Goal: Task Accomplishment & Management: Complete application form

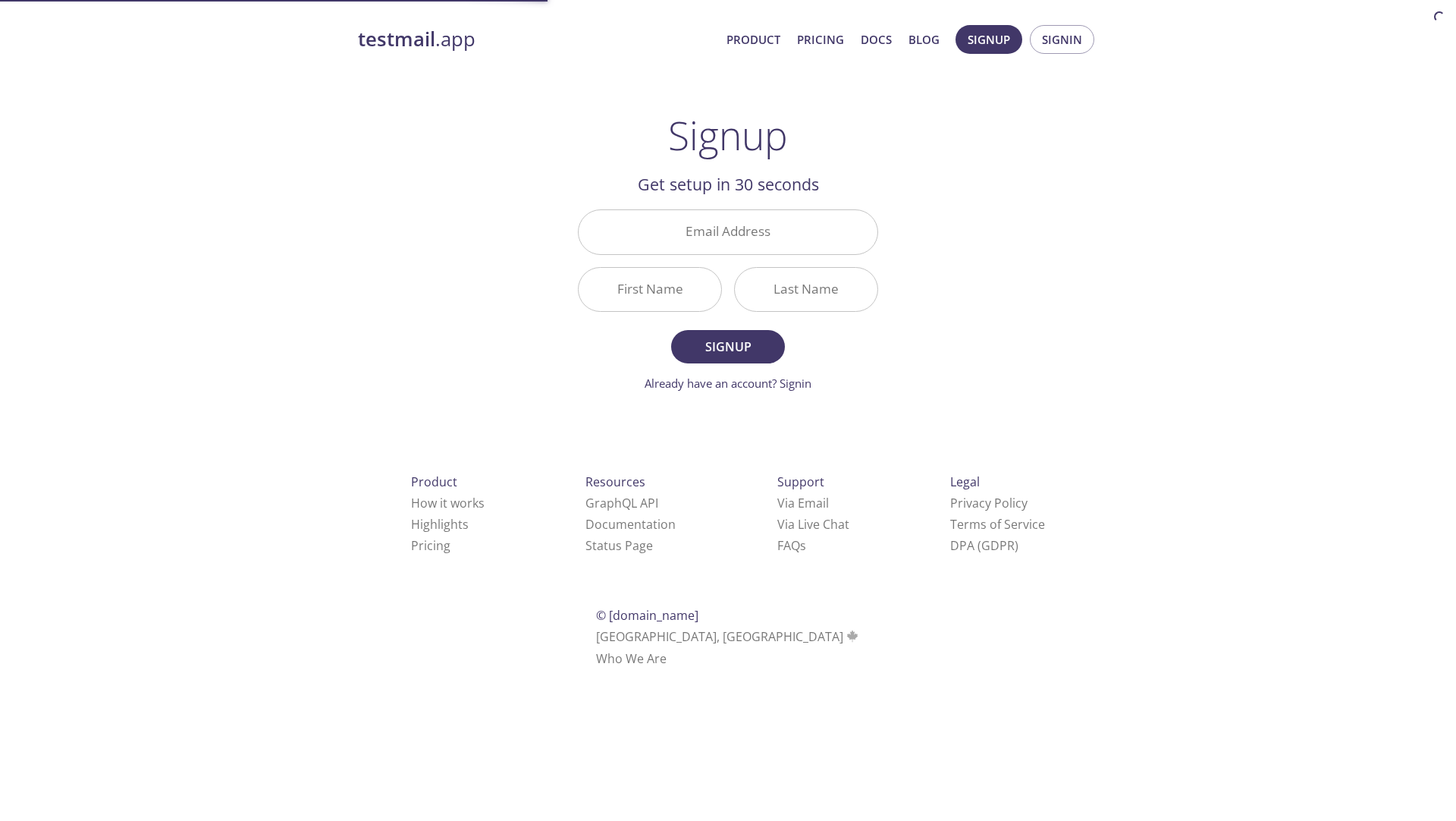
click at [797, 251] on input "Email Address" at bounding box center [728, 232] width 299 height 44
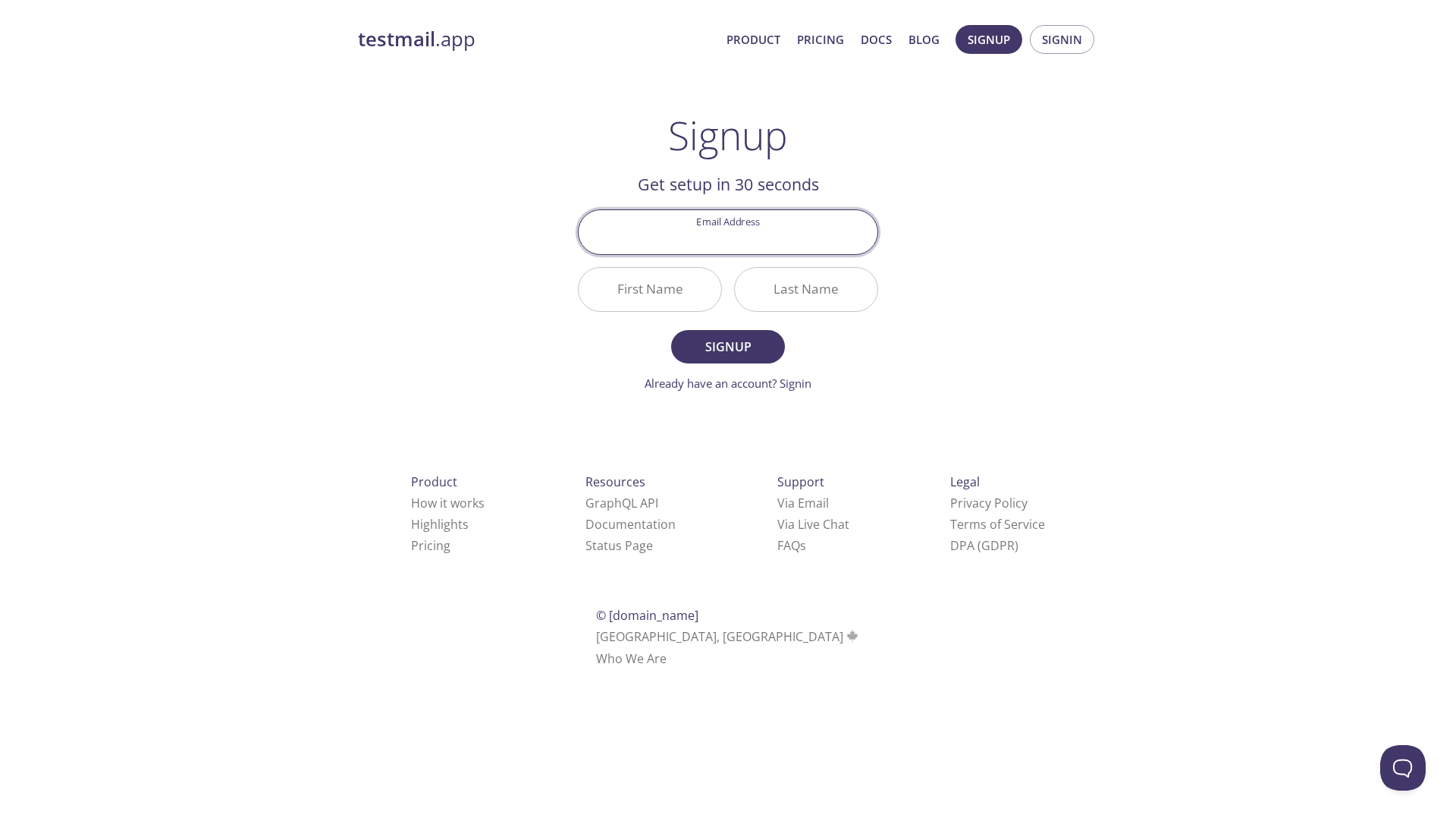
type input "[EMAIL_ADDRESS][DOMAIN_NAME]"
click at [653, 292] on input "First Name" at bounding box center [650, 290] width 143 height 44
type input "MuhammadLuthfi"
click at [831, 299] on input "Last Name" at bounding box center [806, 290] width 143 height 44
type input "Halimi"
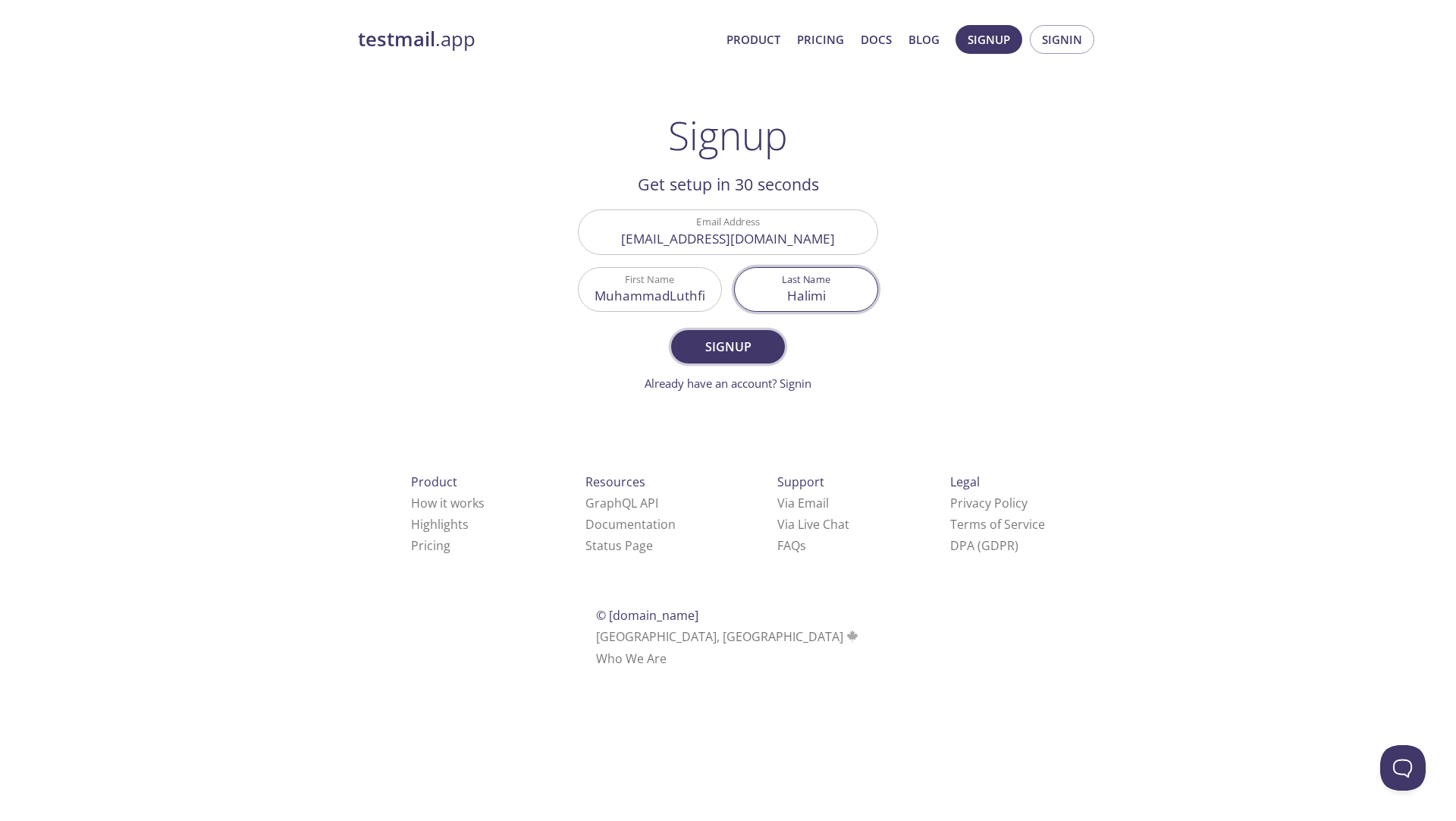
click at [736, 337] on span "Signup" at bounding box center [728, 345] width 80 height 21
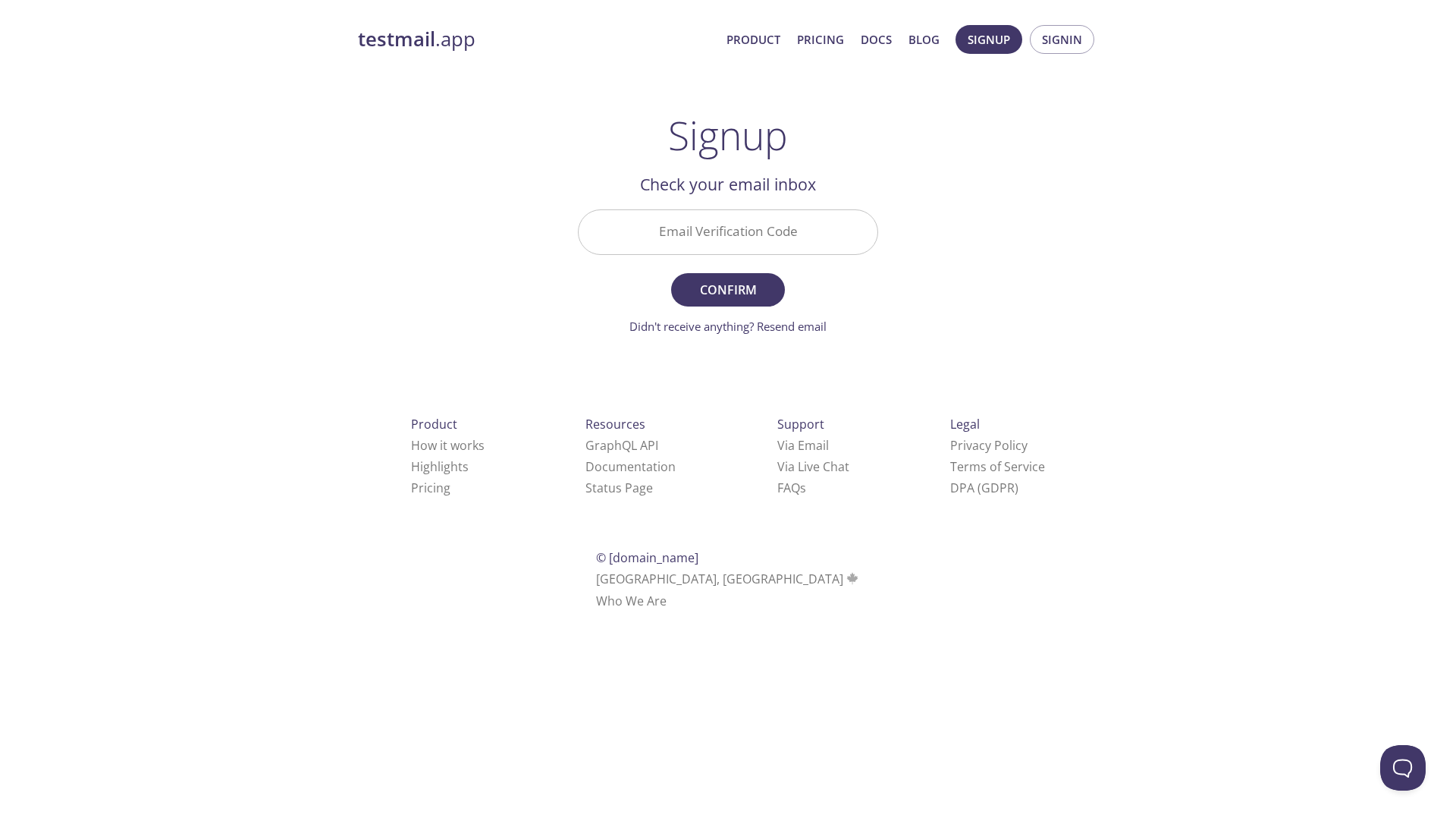
click at [693, 244] on input "Email Verification Code" at bounding box center [728, 232] width 299 height 44
paste input "HGXXEYM"
type input "HGXXEYM"
click at [743, 302] on button "Confirm" at bounding box center [728, 290] width 114 height 34
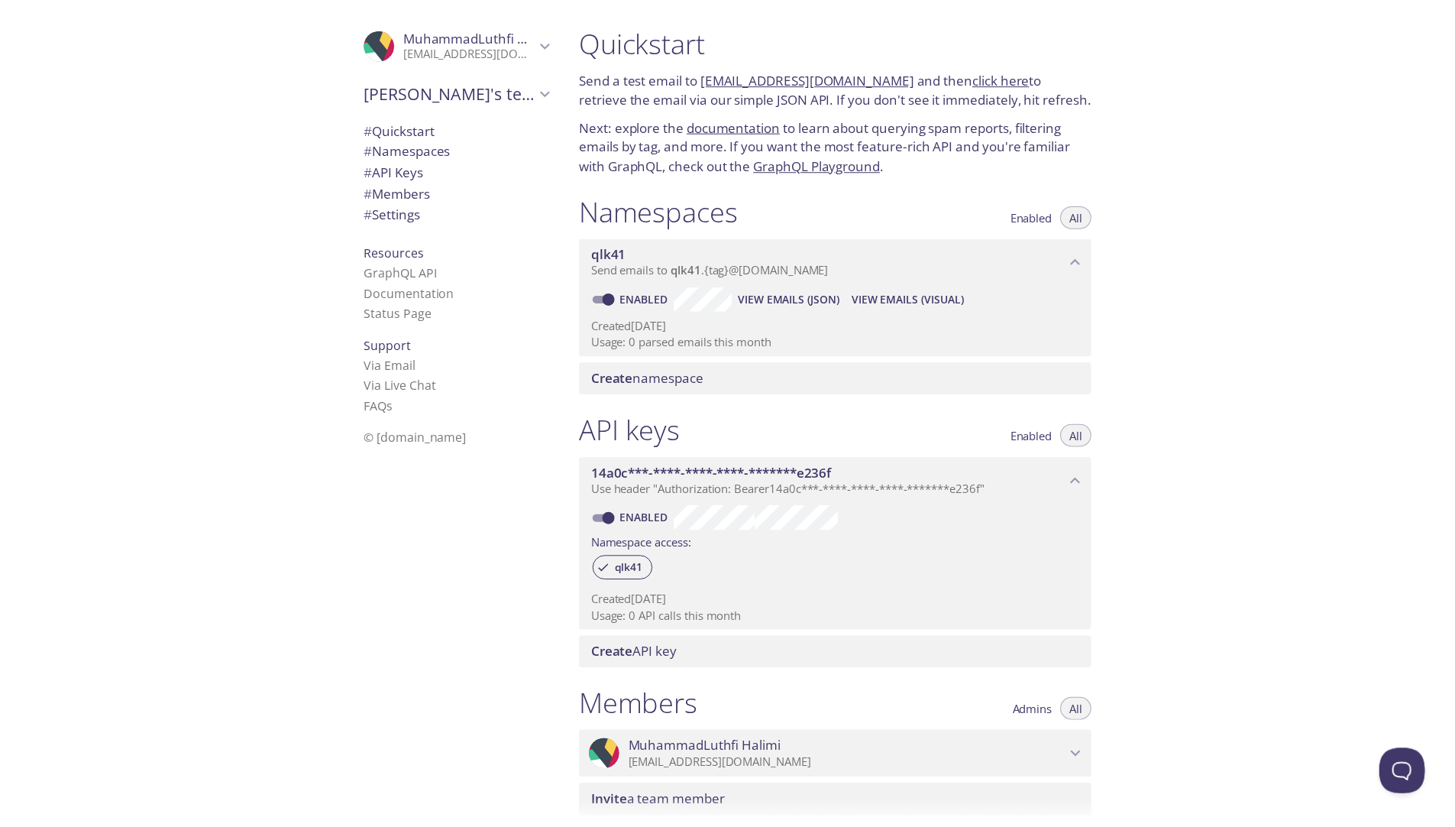
scroll to position [260, 0]
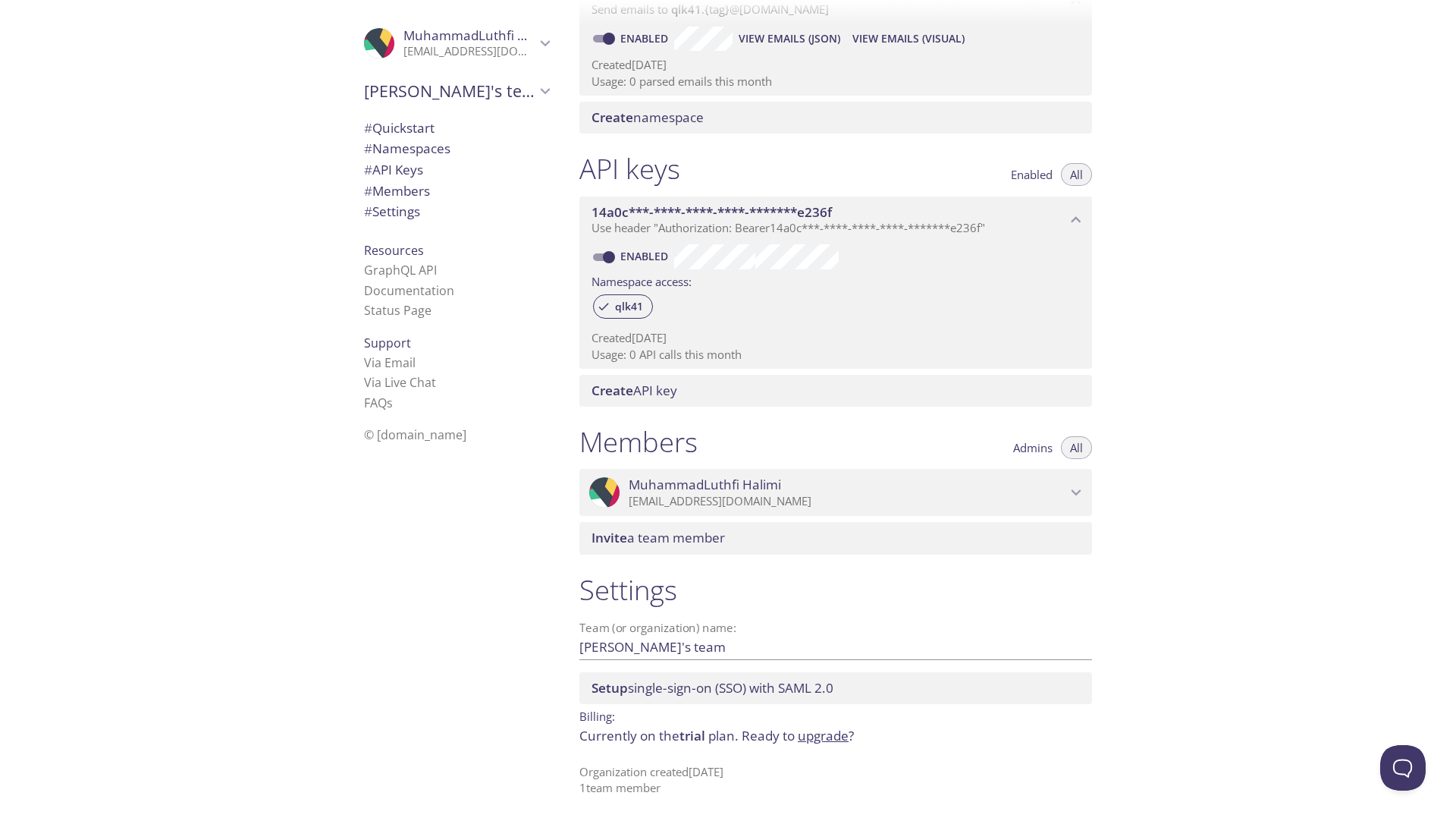
click at [814, 737] on link "upgrade" at bounding box center [823, 736] width 51 height 18
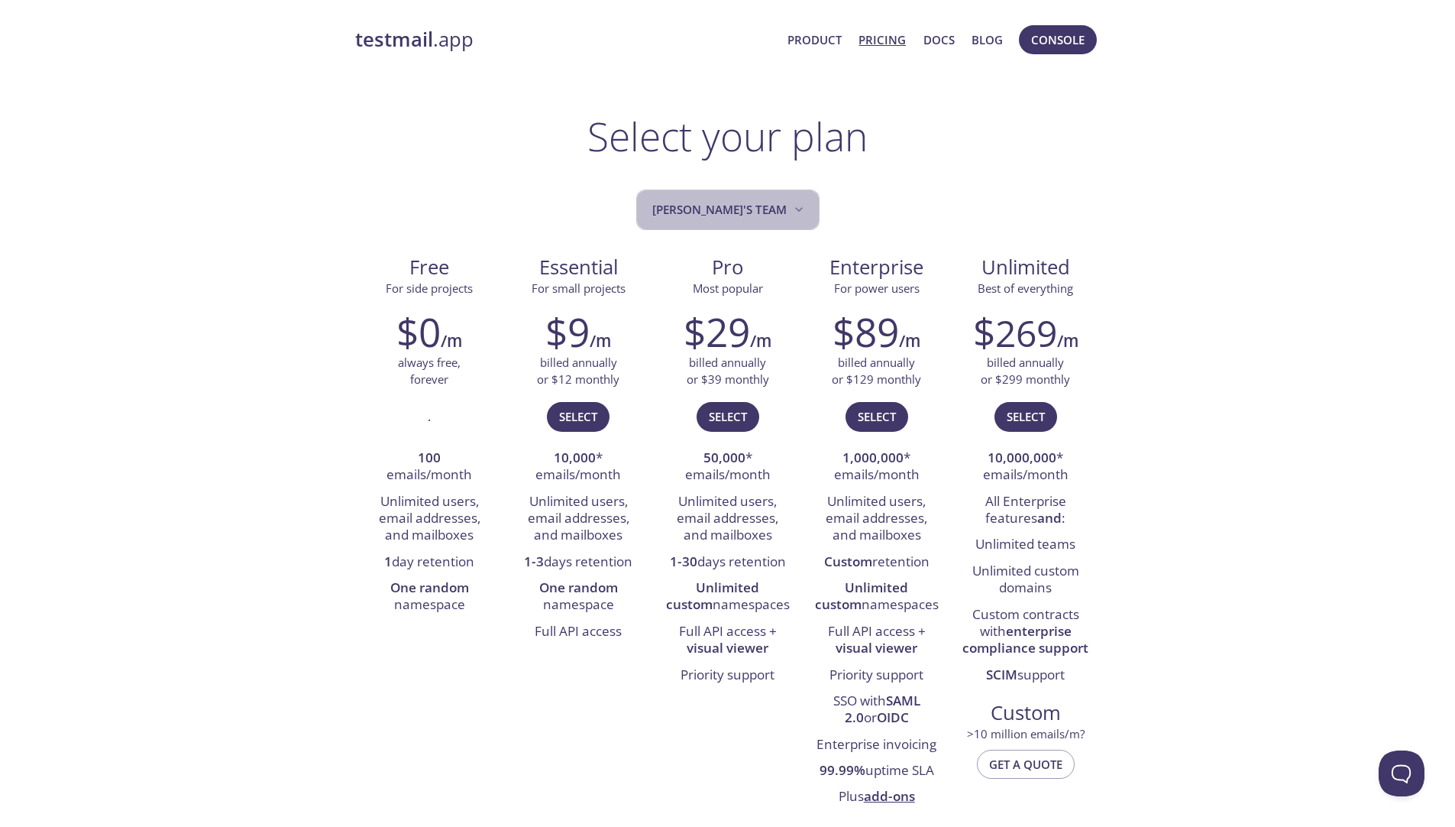
click at [782, 216] on span "[PERSON_NAME]'s team" at bounding box center [729, 209] width 154 height 21
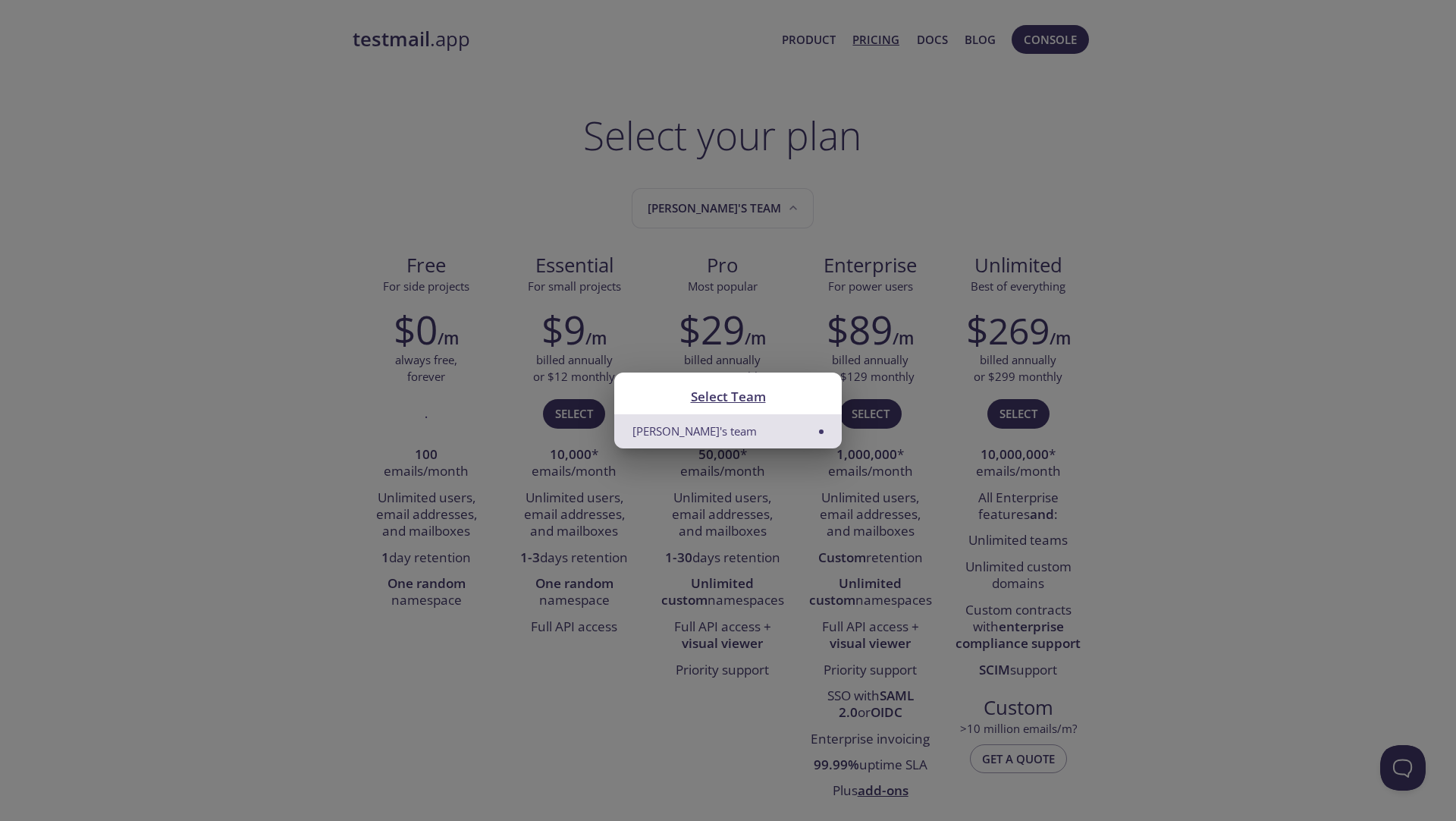
click at [873, 205] on div "Select Team MuhammadLuthfi's team" at bounding box center [728, 410] width 1456 height 821
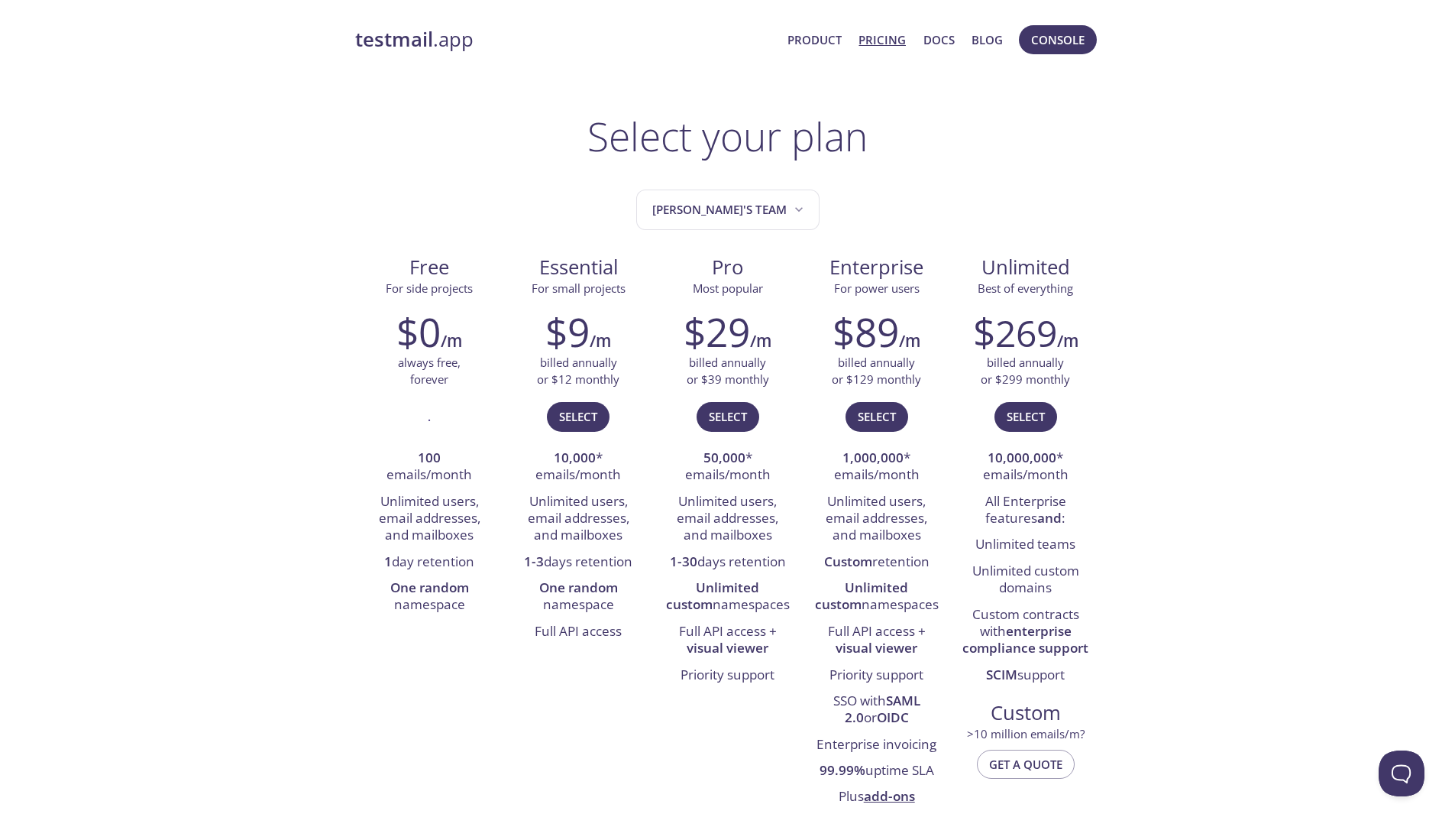
click at [444, 38] on link "testmail .app" at bounding box center [565, 40] width 421 height 26
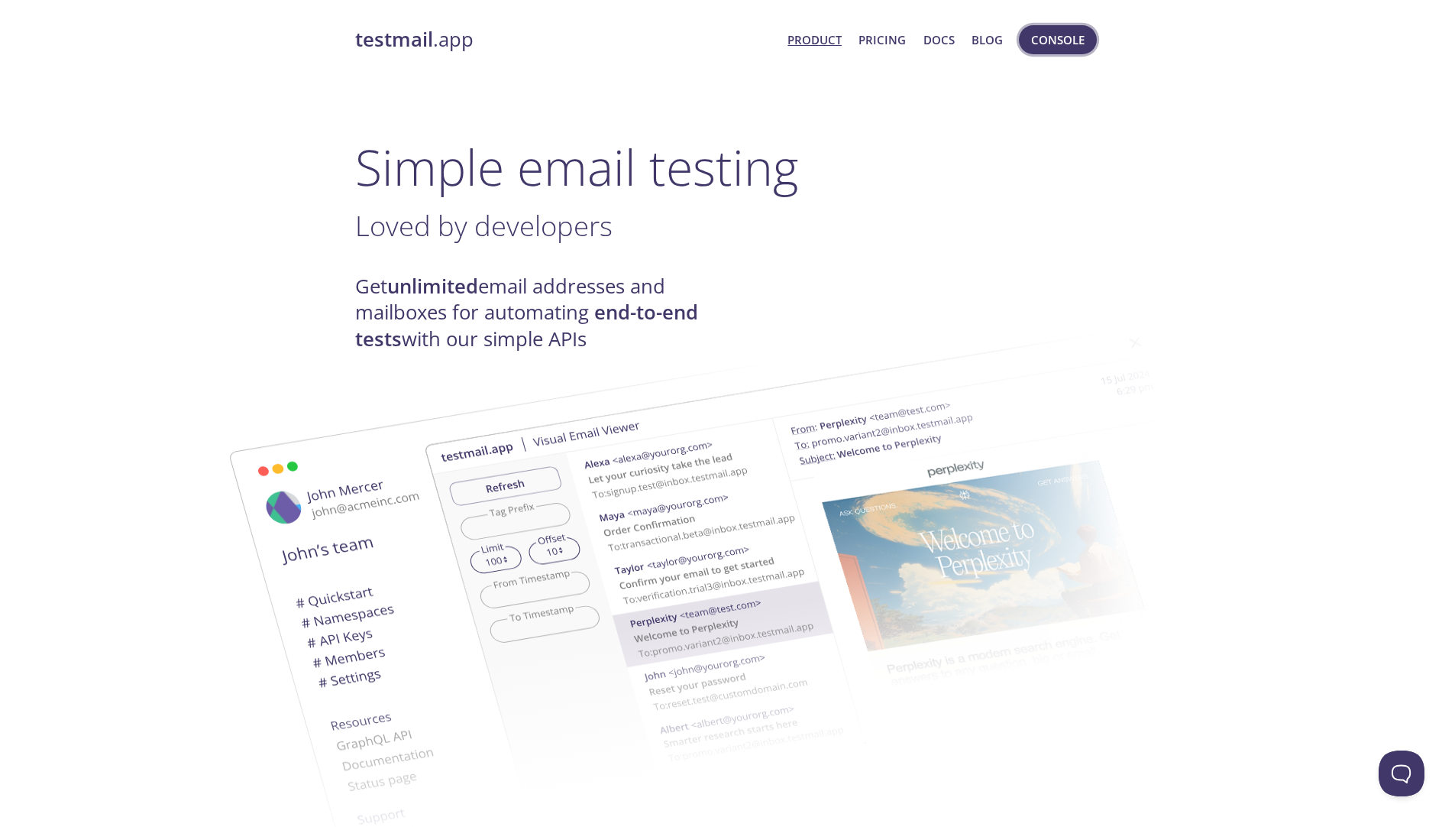
click at [1045, 32] on span "Console" at bounding box center [1057, 40] width 53 height 20
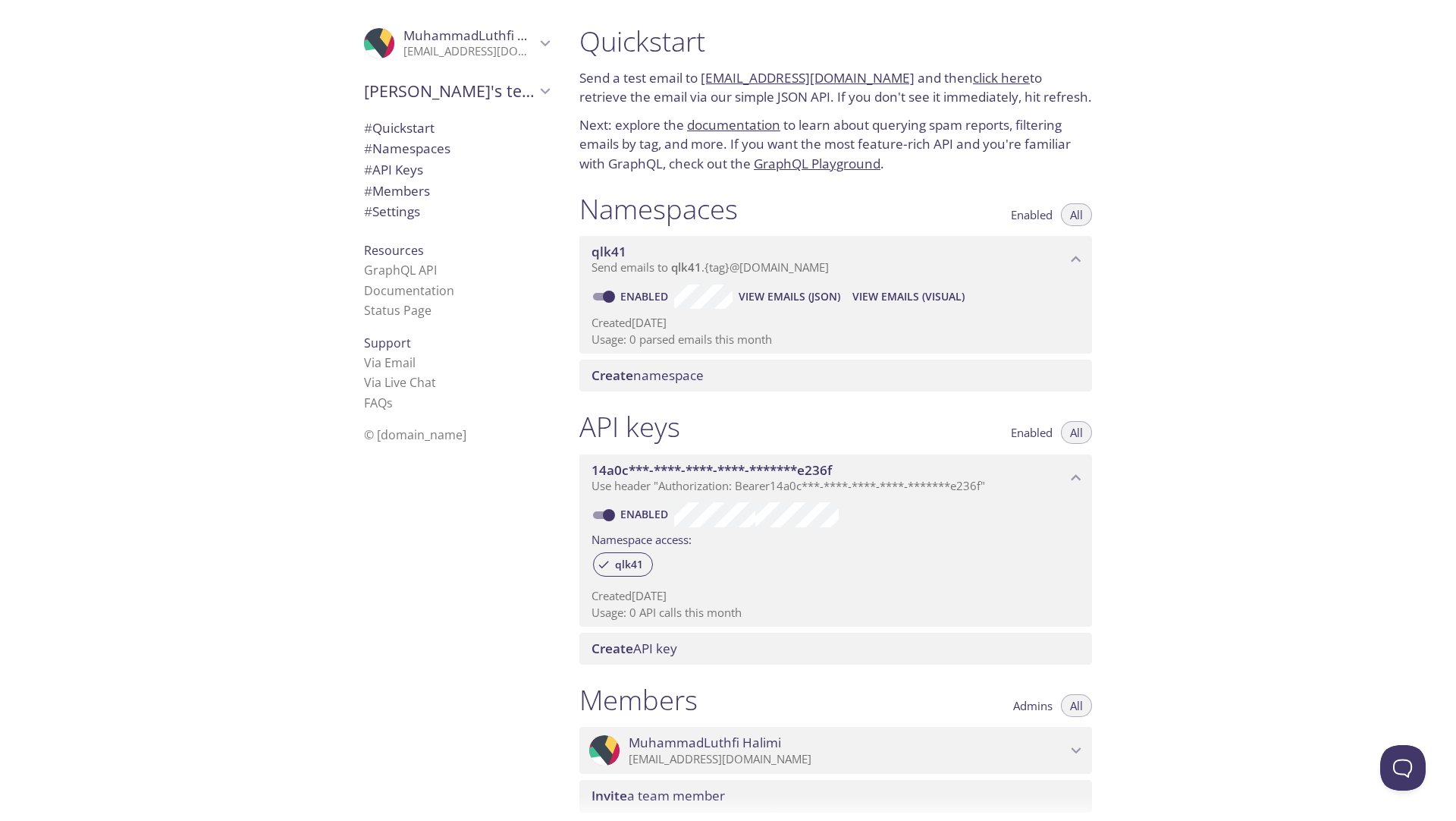
click at [535, 90] on icon "MuhammadLuthfi's team" at bounding box center [545, 91] width 20 height 20
